Goal: Obtain resource: Download file/media

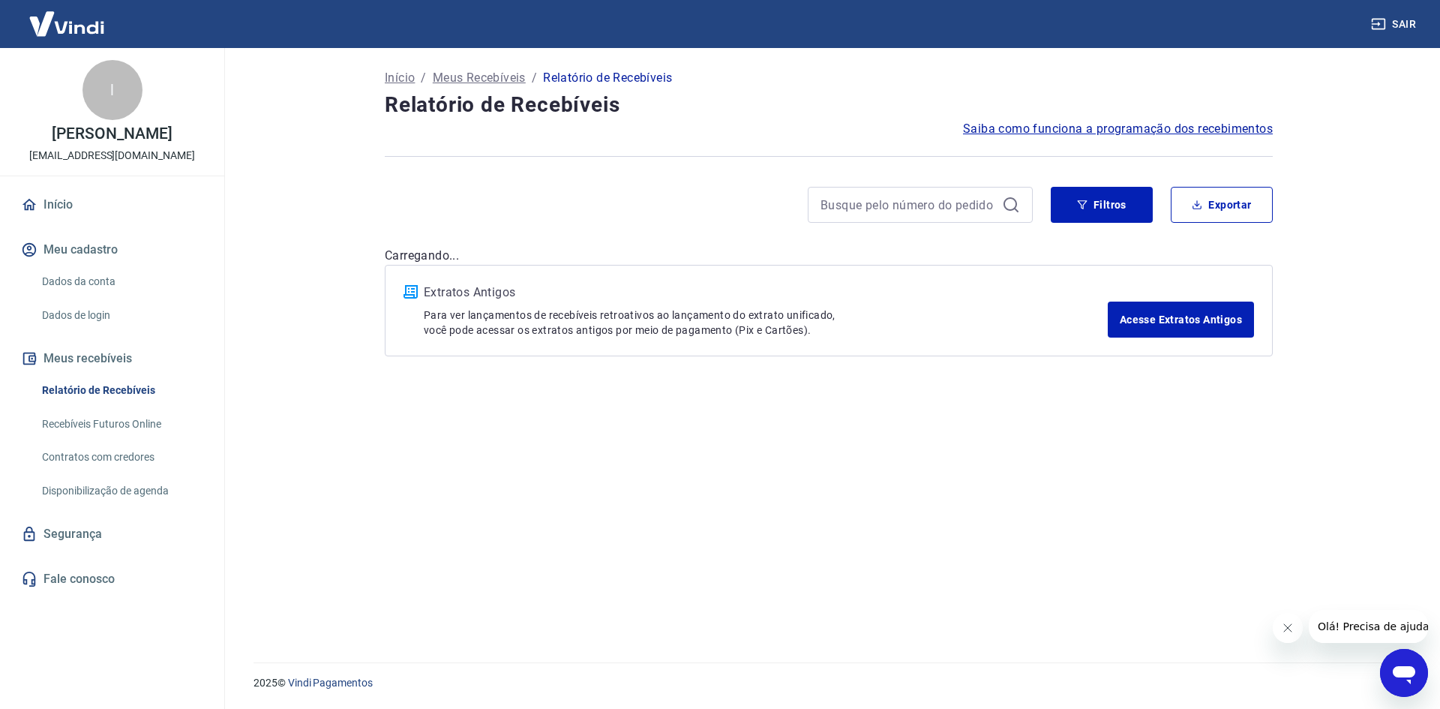
click at [1222, 223] on div "Filtros Exportar" at bounding box center [829, 211] width 888 height 48
click at [1214, 207] on button "Exportar" at bounding box center [1222, 205] width 102 height 36
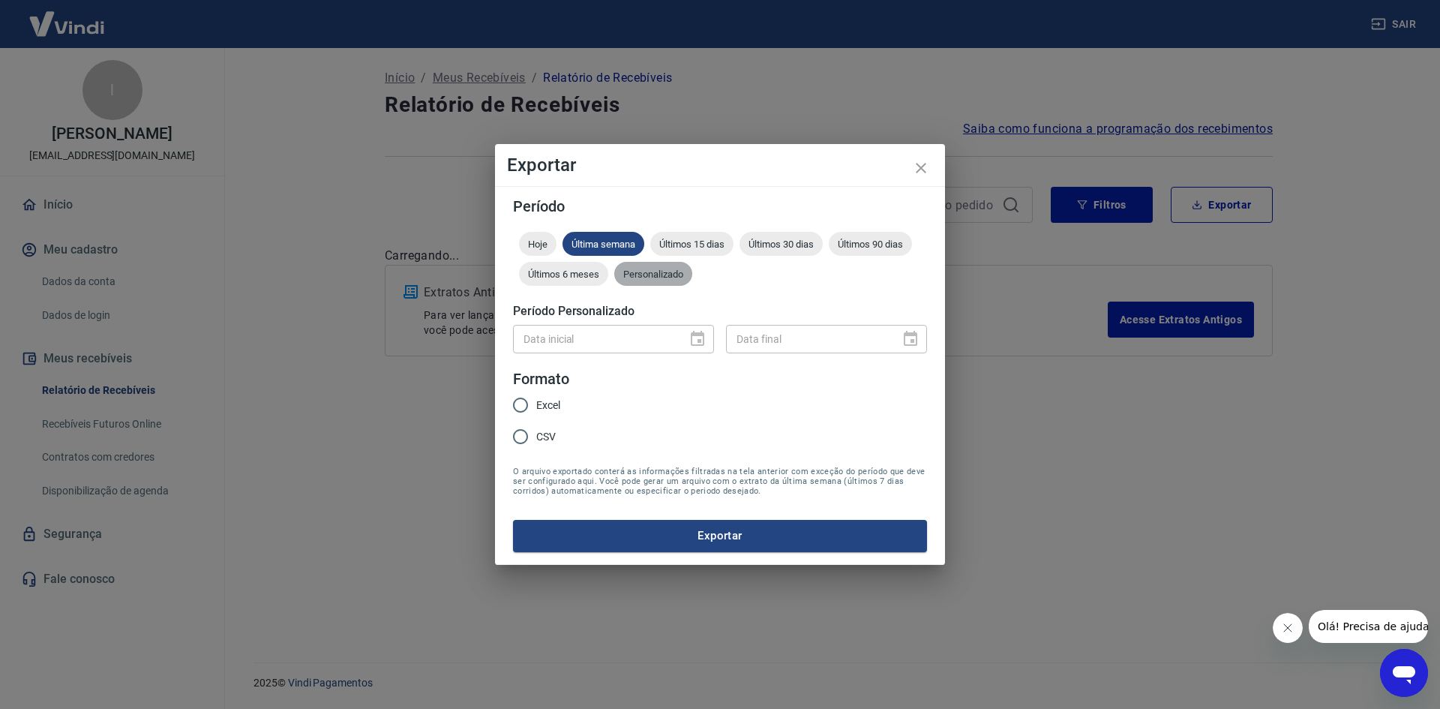
click at [674, 270] on span "Personalizado" at bounding box center [653, 273] width 78 height 11
type input "DD/MM/YYYY"
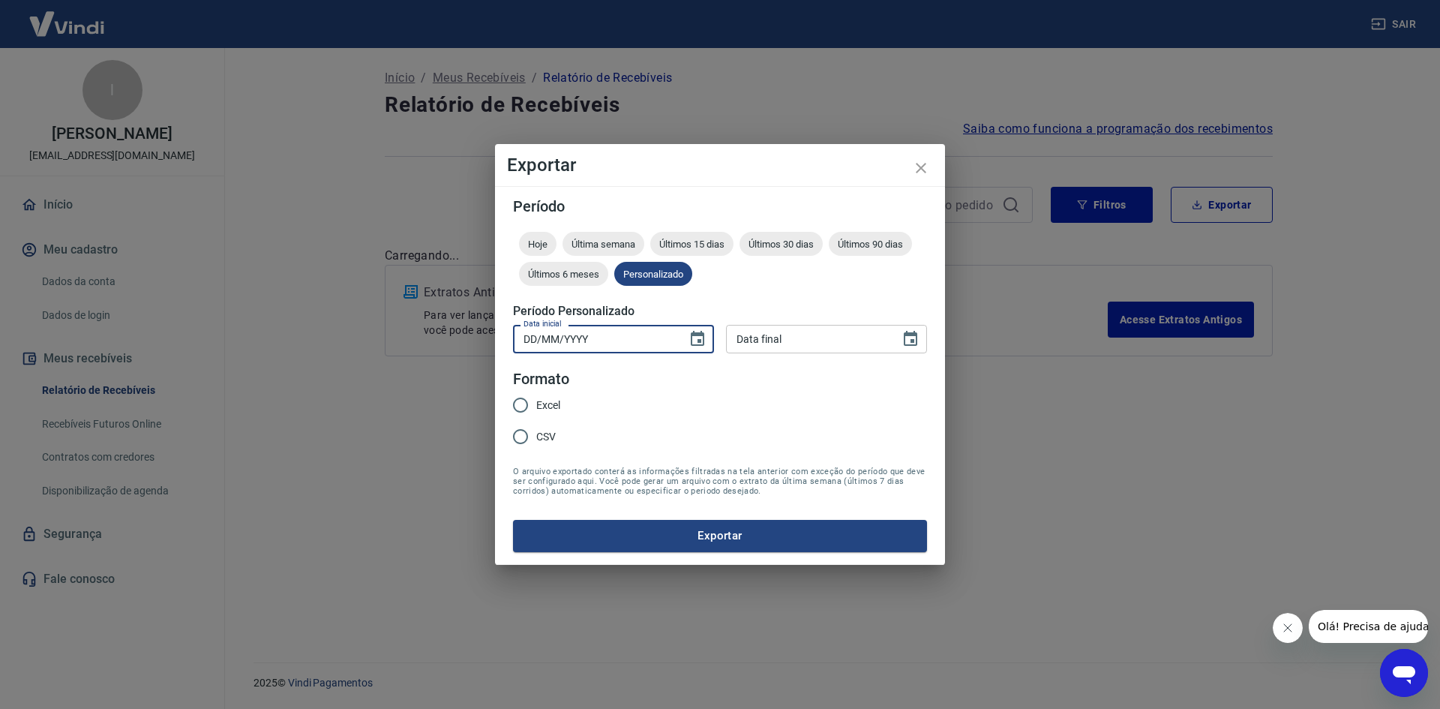
click at [673, 329] on input "DD/MM/YYYY" at bounding box center [594, 339] width 163 height 28
click at [697, 340] on icon "Choose date" at bounding box center [697, 339] width 18 height 18
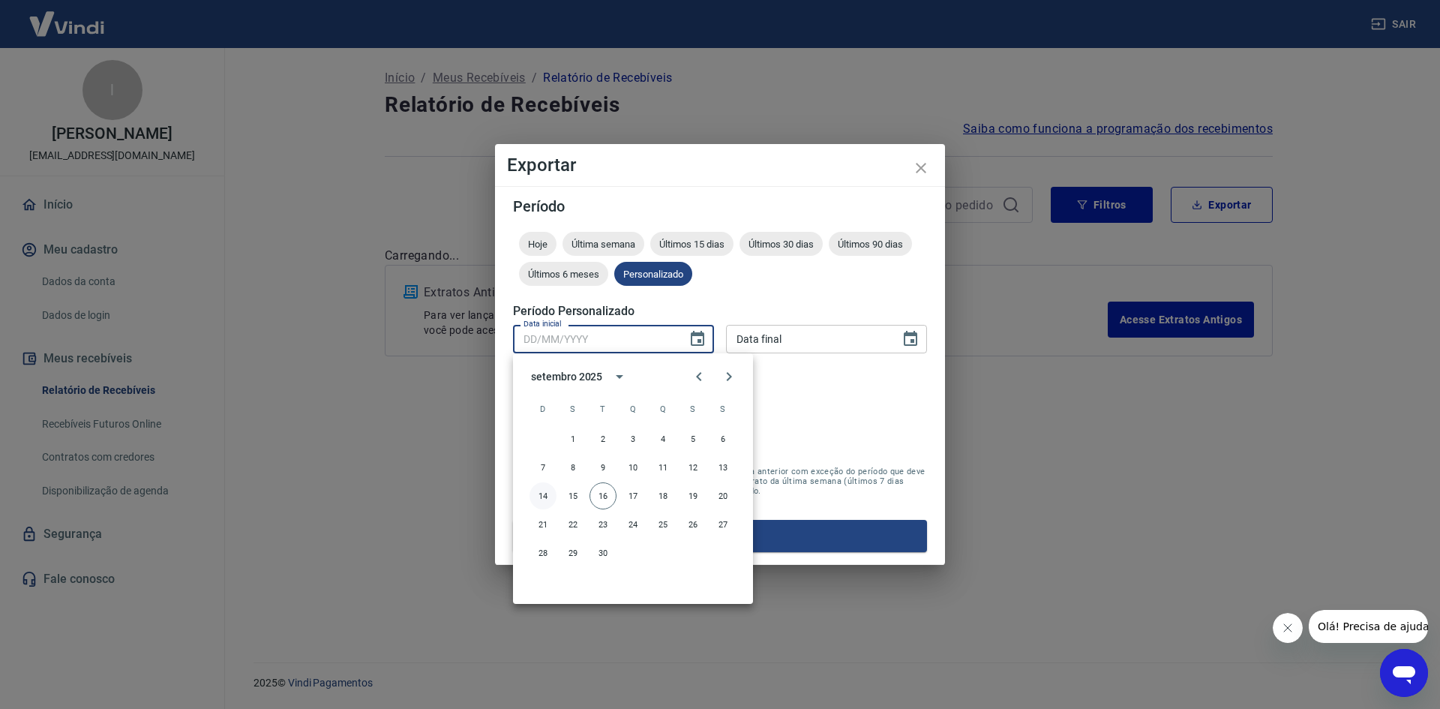
click at [543, 499] on button "14" at bounding box center [542, 495] width 27 height 27
type input "[DATE]"
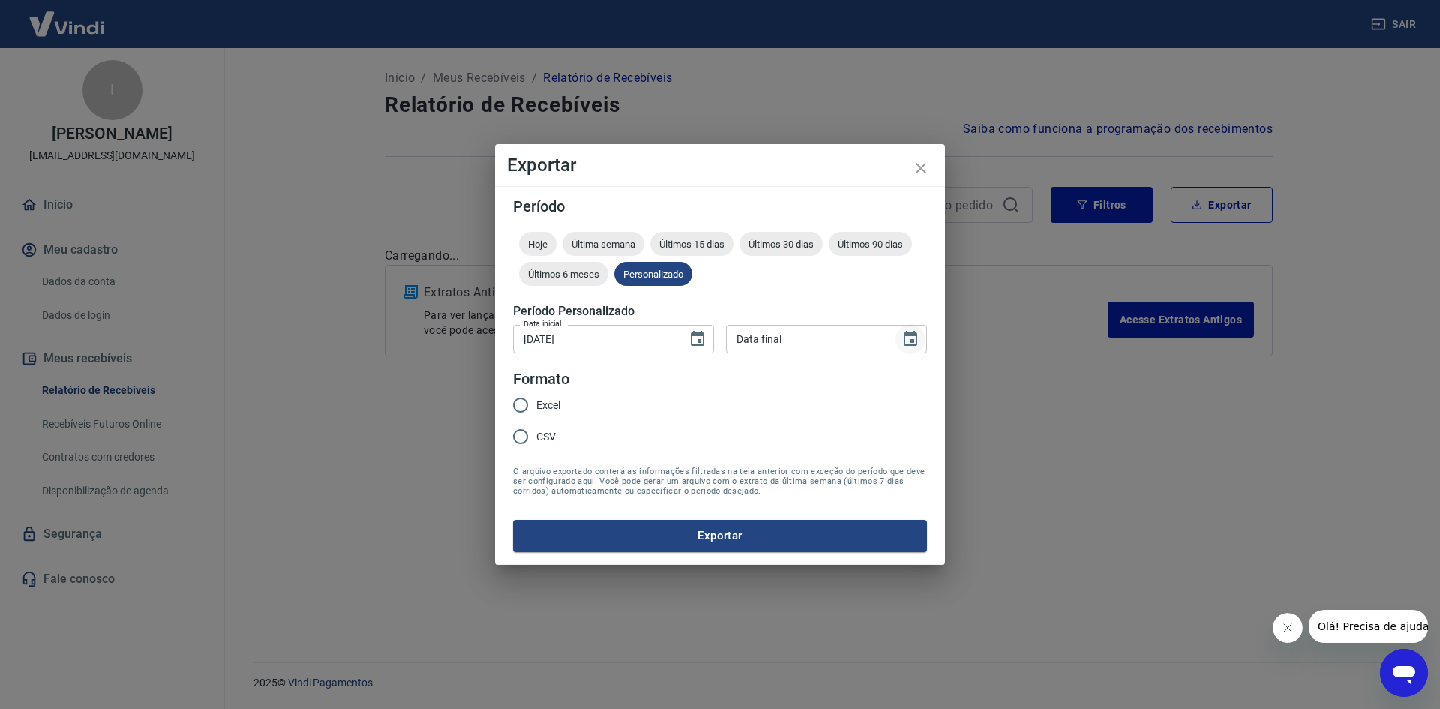
click at [910, 336] on icon "Choose date" at bounding box center [910, 338] width 13 height 15
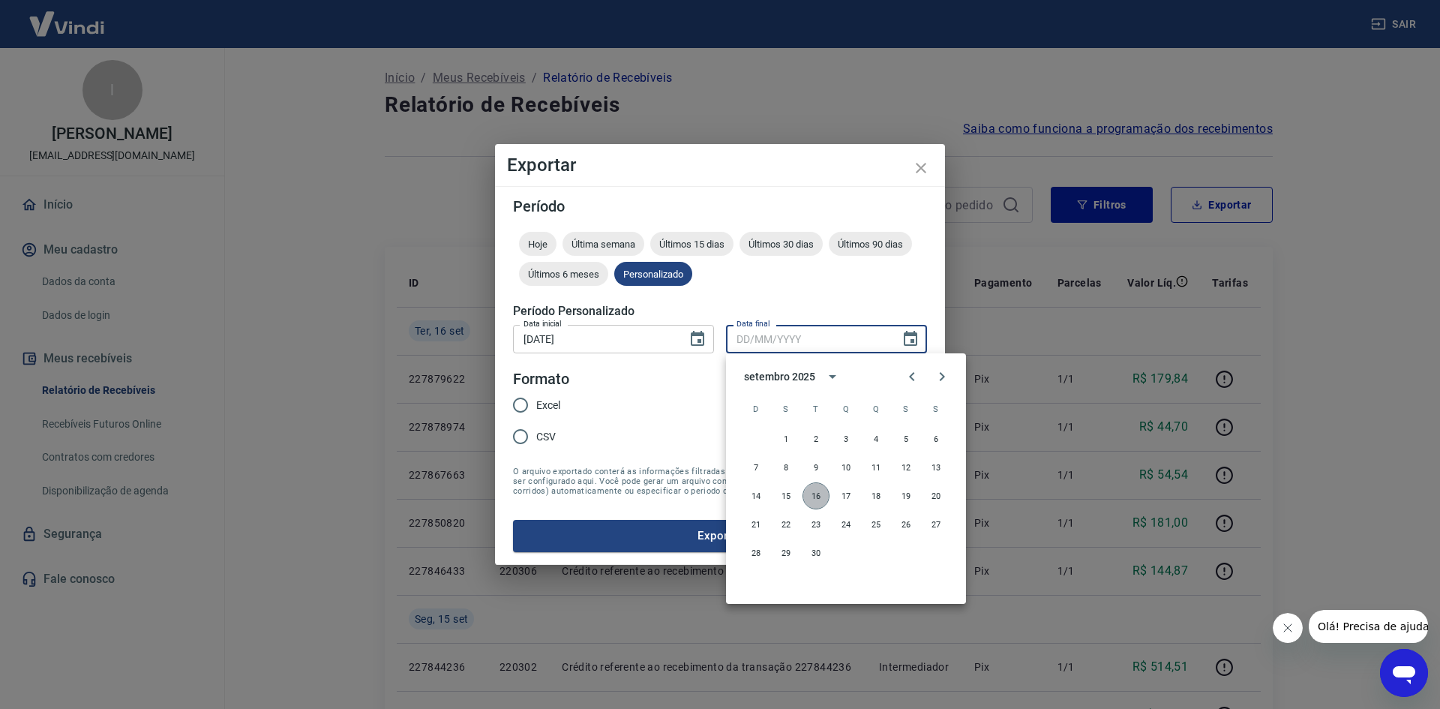
click at [809, 495] on button "16" at bounding box center [815, 495] width 27 height 27
type input "[DATE]"
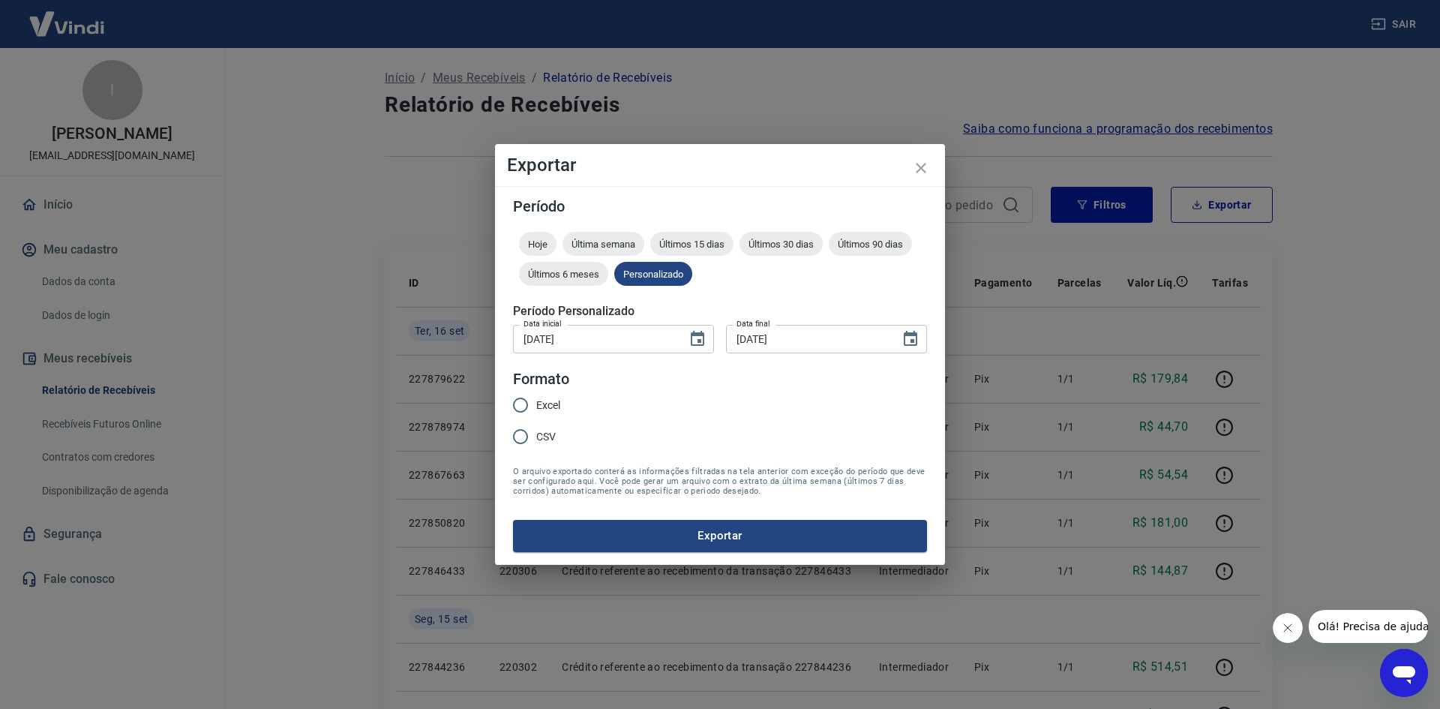
click at [540, 401] on span "Excel" at bounding box center [548, 405] width 24 height 16
click at [536, 401] on input "Excel" at bounding box center [520, 404] width 31 height 31
radio input "true"
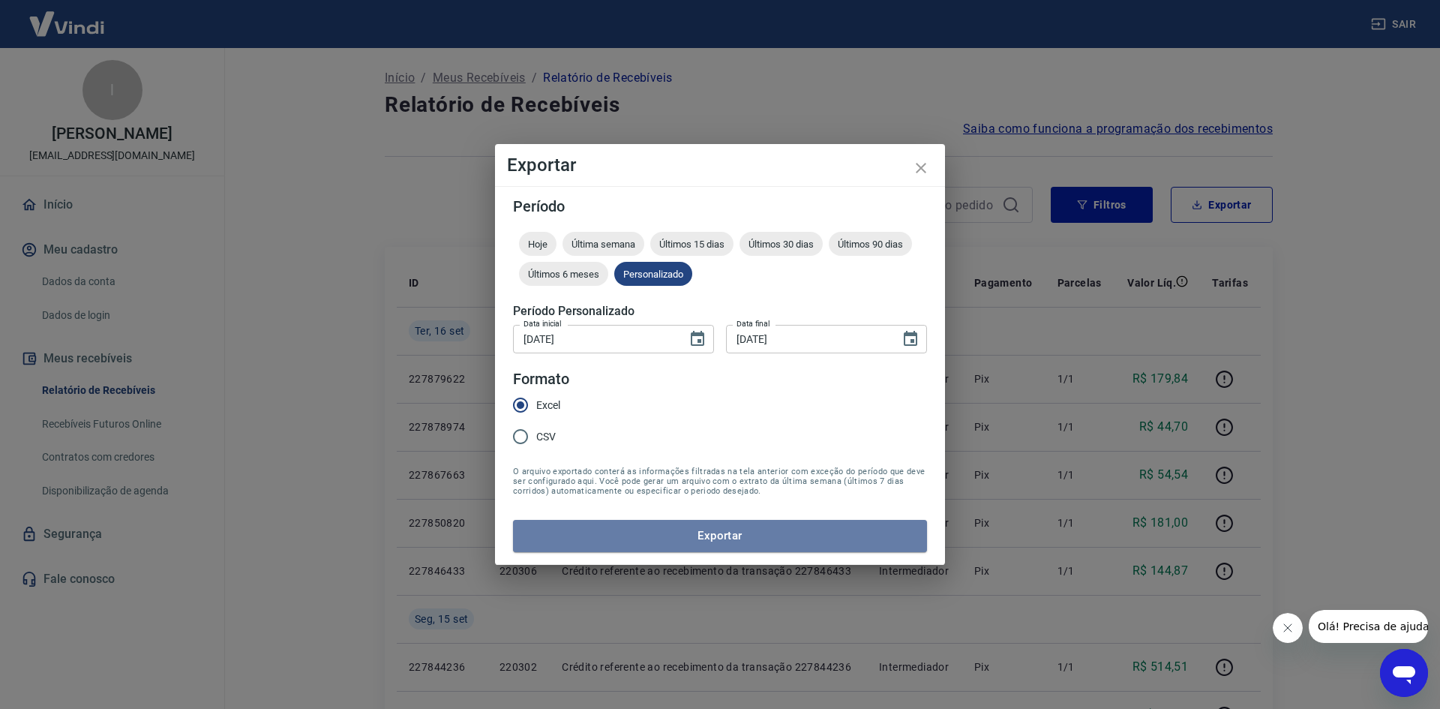
click at [601, 544] on button "Exportar" at bounding box center [720, 535] width 414 height 31
